Goal: Task Accomplishment & Management: Manage account settings

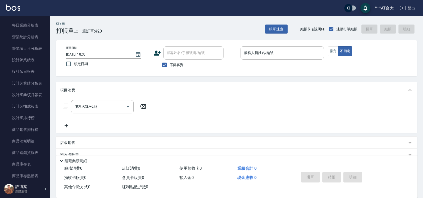
scroll to position [313, 0]
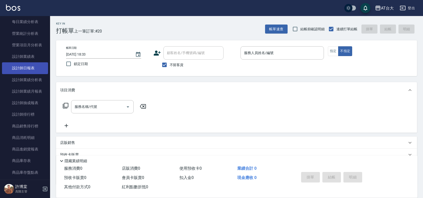
click at [30, 68] on link "設計師日報表" at bounding box center [25, 68] width 46 height 12
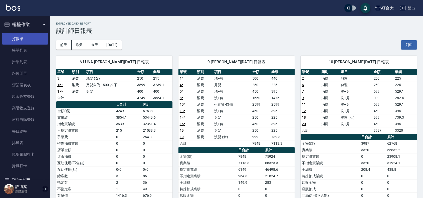
click at [23, 34] on link "打帳單" at bounding box center [25, 39] width 46 height 12
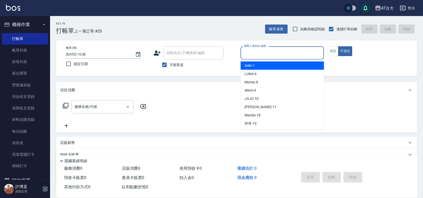
click at [302, 51] on input "服務人員姓名/編號" at bounding box center [282, 53] width 79 height 9
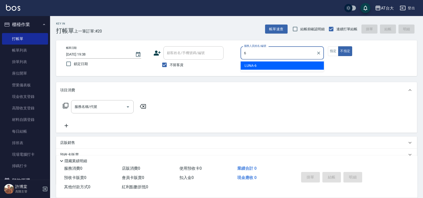
type input "LUNA-6"
type button "false"
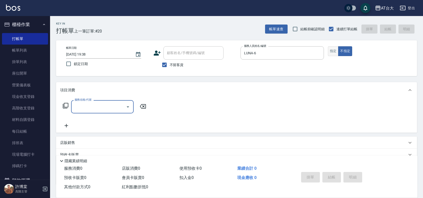
click at [335, 48] on button "指定" at bounding box center [333, 51] width 11 height 10
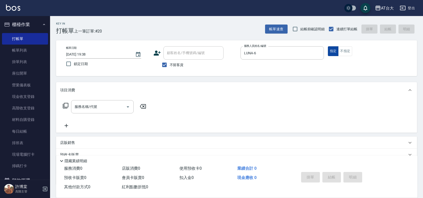
type button "true"
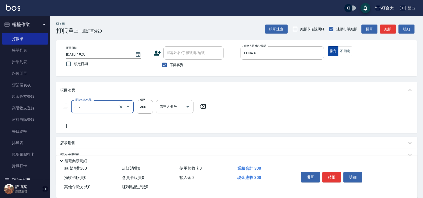
type input "剪髮(302)"
type input "250"
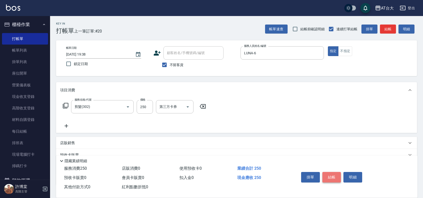
click at [333, 172] on button "結帳" at bounding box center [332, 177] width 19 height 11
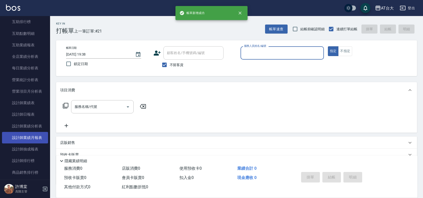
scroll to position [282, 0]
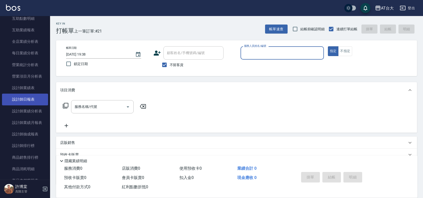
click at [33, 99] on link "設計師日報表" at bounding box center [25, 100] width 46 height 12
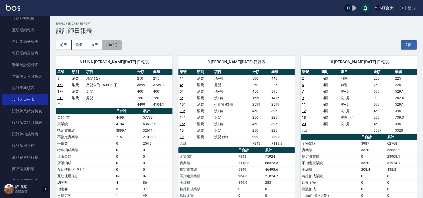
click at [119, 43] on button "[DATE]" at bounding box center [111, 44] width 19 height 9
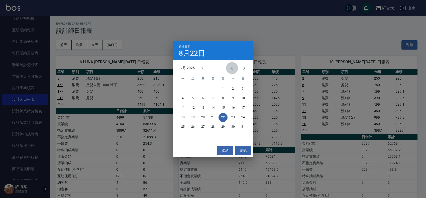
click at [230, 63] on button "Previous month" at bounding box center [232, 68] width 12 height 12
click at [203, 117] on button "23" at bounding box center [202, 117] width 9 height 9
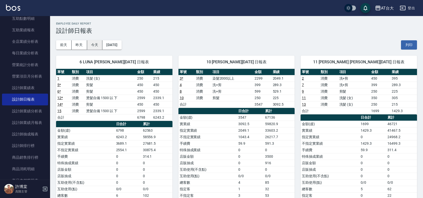
click at [98, 42] on button "今天" at bounding box center [95, 44] width 16 height 9
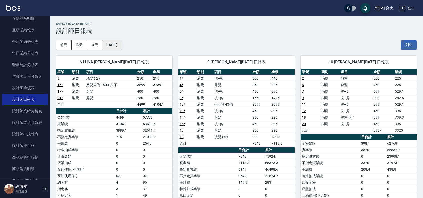
click at [115, 46] on button "[DATE]" at bounding box center [111, 44] width 19 height 9
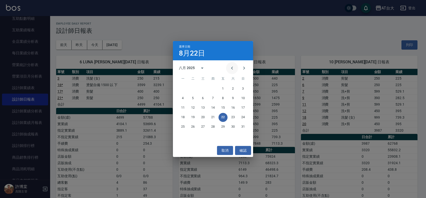
click at [228, 68] on button "Previous month" at bounding box center [232, 68] width 12 height 12
click at [201, 116] on button "23" at bounding box center [202, 117] width 9 height 9
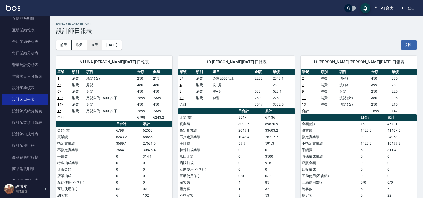
click at [93, 46] on button "今天" at bounding box center [95, 44] width 16 height 9
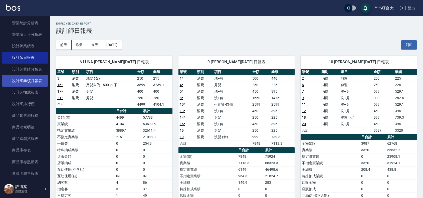
scroll to position [313, 0]
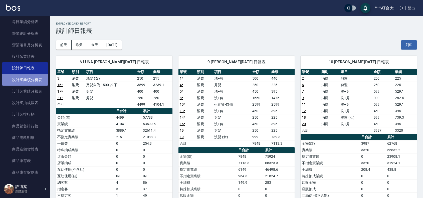
click at [38, 84] on link "設計師業績分析表" at bounding box center [25, 80] width 46 height 12
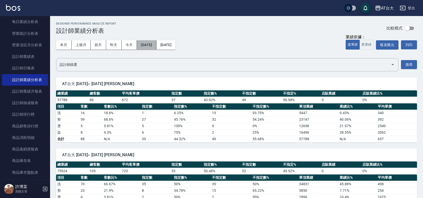
click at [156, 47] on button "[DATE]" at bounding box center [146, 44] width 19 height 9
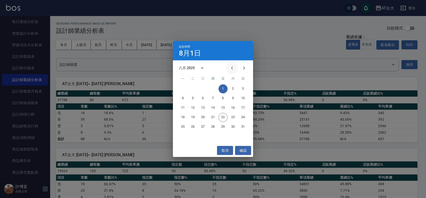
click at [232, 66] on icon "Previous month" at bounding box center [232, 68] width 6 height 6
click at [194, 89] on button "1" at bounding box center [192, 88] width 9 height 9
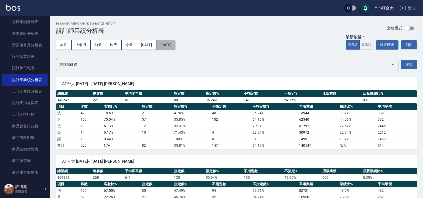
click at [176, 48] on button "[DATE]" at bounding box center [166, 44] width 19 height 9
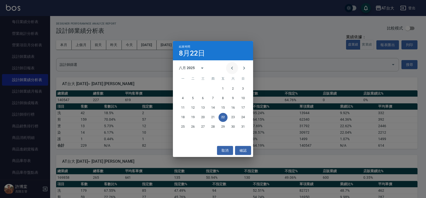
click at [232, 69] on icon "Previous month" at bounding box center [232, 68] width 2 height 3
click at [205, 118] on button "23" at bounding box center [202, 117] width 9 height 9
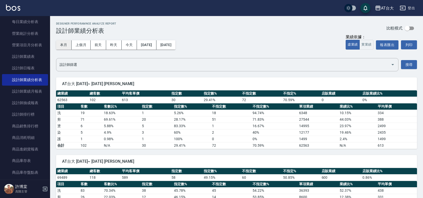
click at [68, 45] on button "本月" at bounding box center [64, 44] width 16 height 9
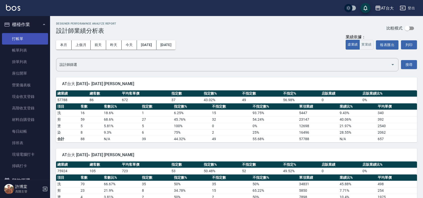
click at [32, 40] on link "打帳單" at bounding box center [25, 39] width 46 height 12
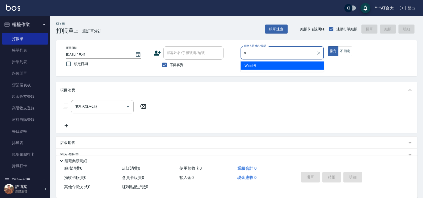
type input "Winni-9"
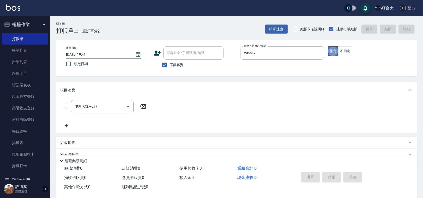
type button "true"
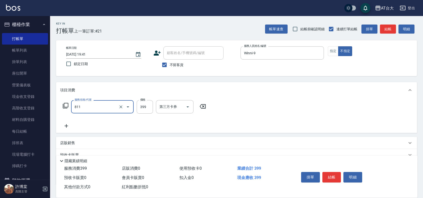
type input "洗+剪(811)"
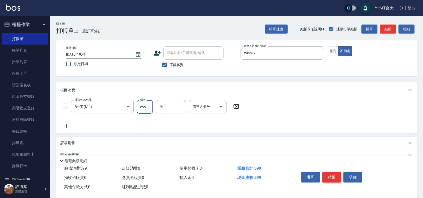
type input "599"
click at [339, 173] on button "結帳" at bounding box center [332, 177] width 19 height 11
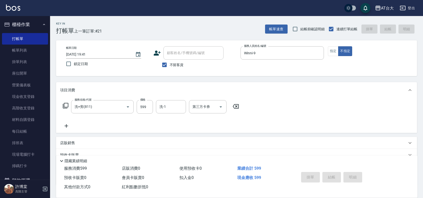
type input "2025/08/22 19:52"
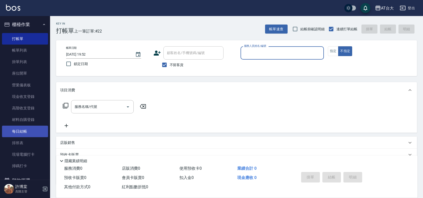
click at [28, 129] on link "每日結帳" at bounding box center [25, 132] width 46 height 12
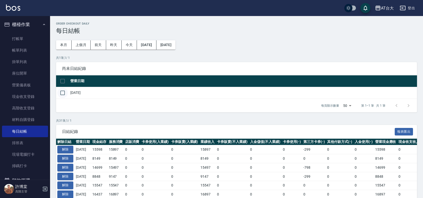
click at [65, 94] on input "checkbox" at bounding box center [62, 93] width 11 height 11
checkbox input "true"
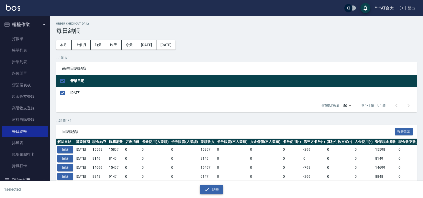
click at [220, 189] on button "結帳" at bounding box center [211, 189] width 23 height 9
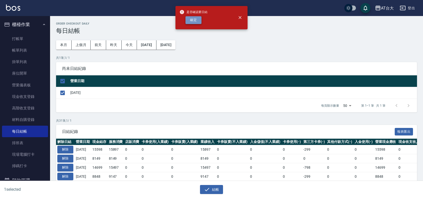
click at [196, 18] on button "確定" at bounding box center [194, 20] width 16 height 8
checkbox input "false"
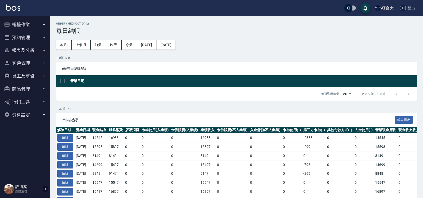
click at [35, 41] on button "預約管理" at bounding box center [25, 37] width 46 height 13
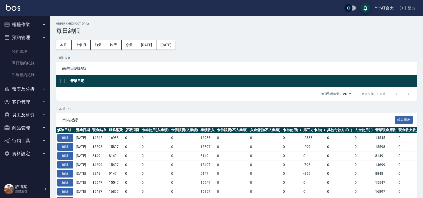
click at [32, 45] on ul "預約管理 單日預約紀錄 單週預約紀錄" at bounding box center [25, 63] width 46 height 39
click at [27, 49] on link "預約管理" at bounding box center [25, 52] width 46 height 12
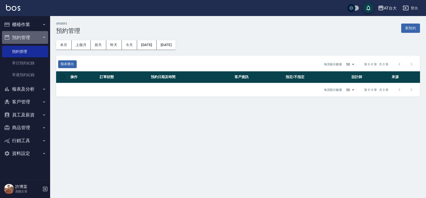
drag, startPoint x: 38, startPoint y: 39, endPoint x: 34, endPoint y: 43, distance: 5.5
click at [40, 40] on button "預約管理" at bounding box center [25, 37] width 46 height 13
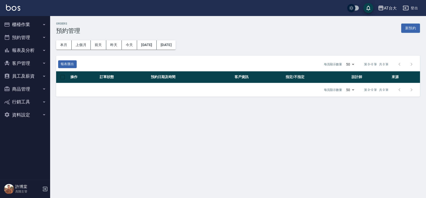
click at [34, 48] on button "報表及分析" at bounding box center [25, 50] width 46 height 13
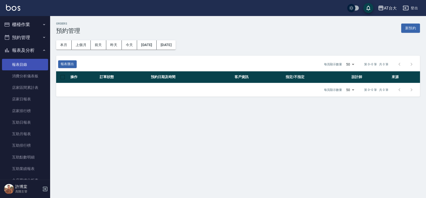
click at [18, 65] on link "報表目錄" at bounding box center [25, 65] width 46 height 12
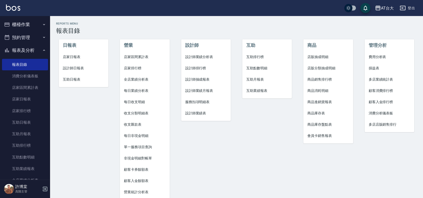
click at [75, 58] on span "店家日報表" at bounding box center [84, 56] width 42 height 5
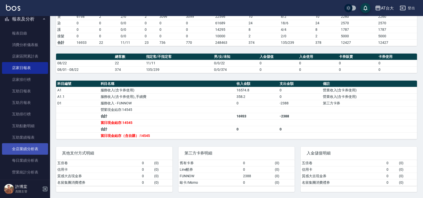
scroll to position [125, 0]
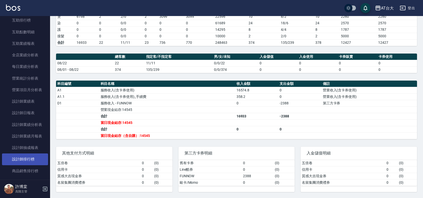
click at [29, 159] on link "設計師排行榜" at bounding box center [25, 160] width 46 height 12
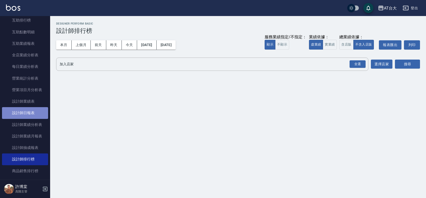
click at [31, 113] on link "設計師日報表" at bounding box center [25, 113] width 46 height 12
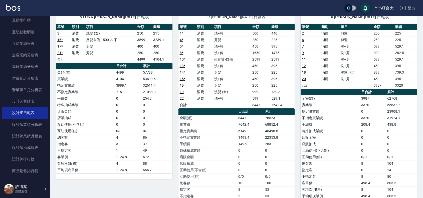
scroll to position [44, 0]
